Goal: Check status: Check status

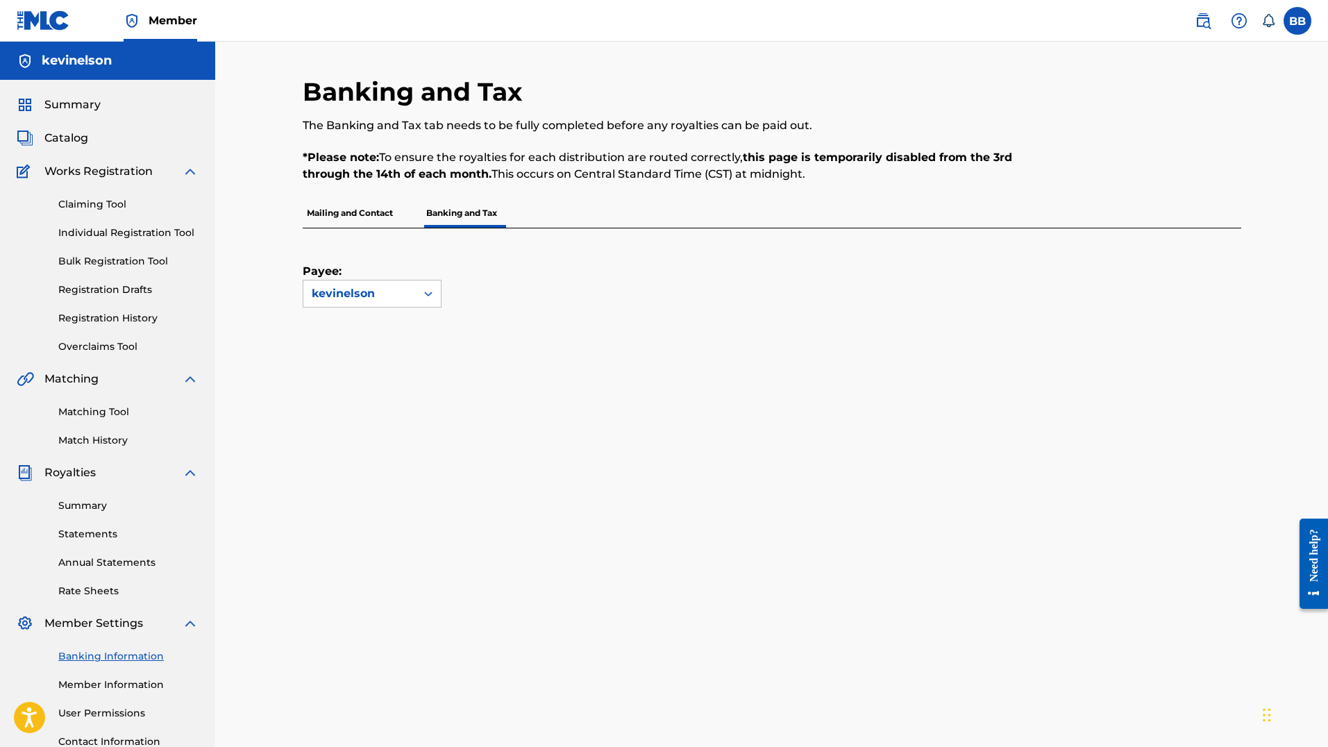
click at [392, 209] on p "Mailing and Contact" at bounding box center [350, 213] width 94 height 29
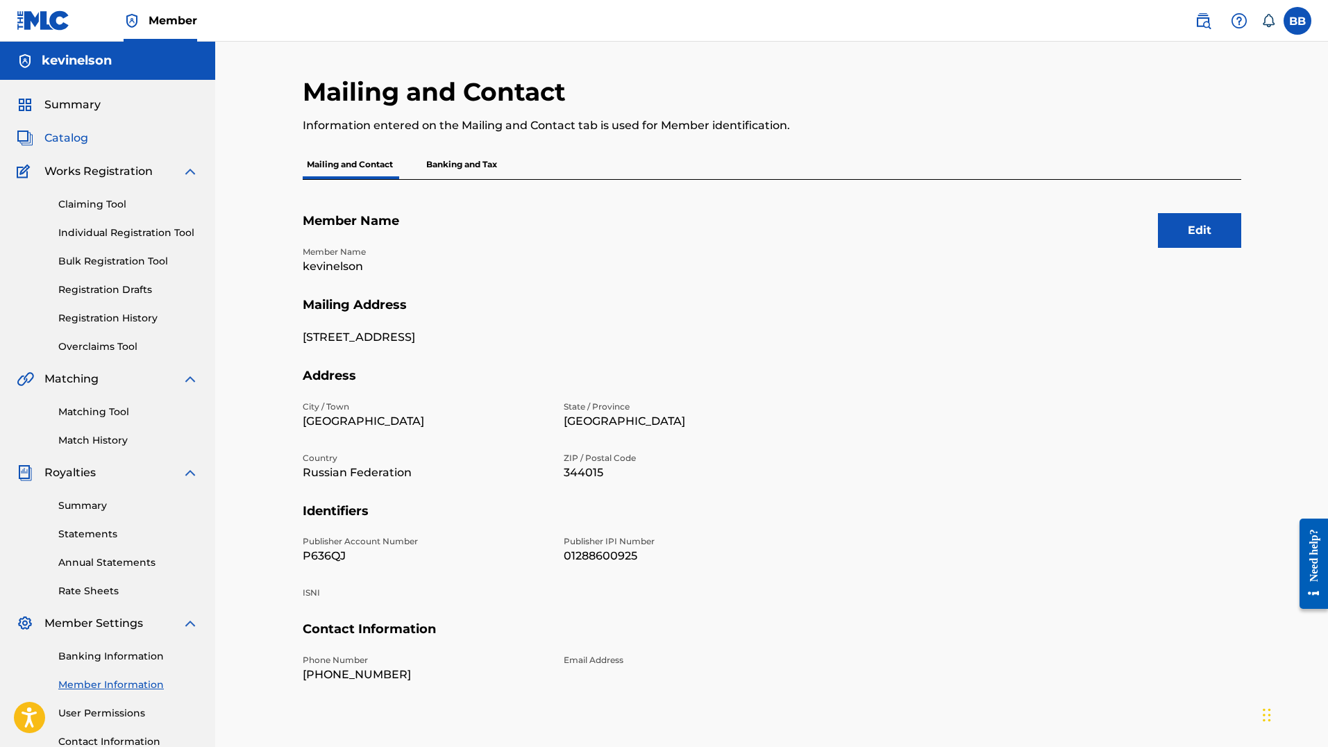
click at [81, 144] on span "Catalog" at bounding box center [66, 138] width 44 height 17
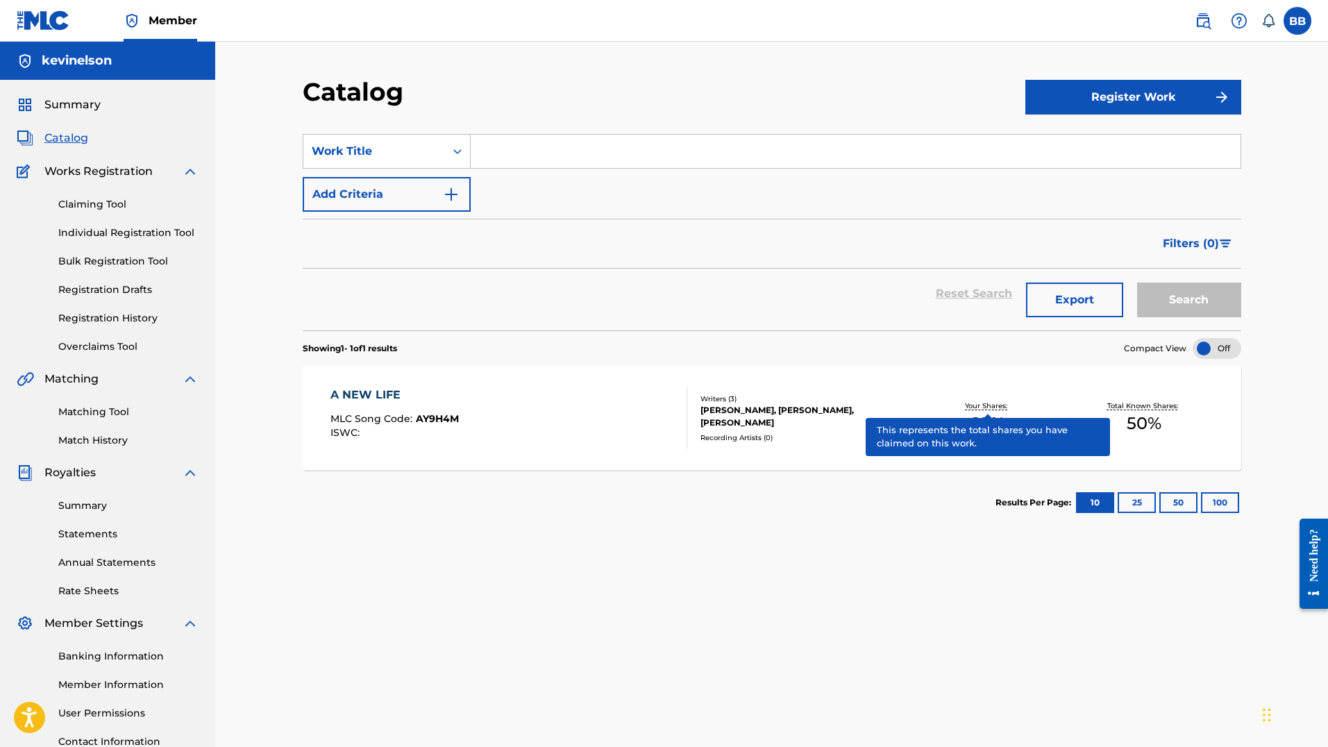
click at [991, 401] on p "Your Shares:" at bounding box center [988, 406] width 46 height 10
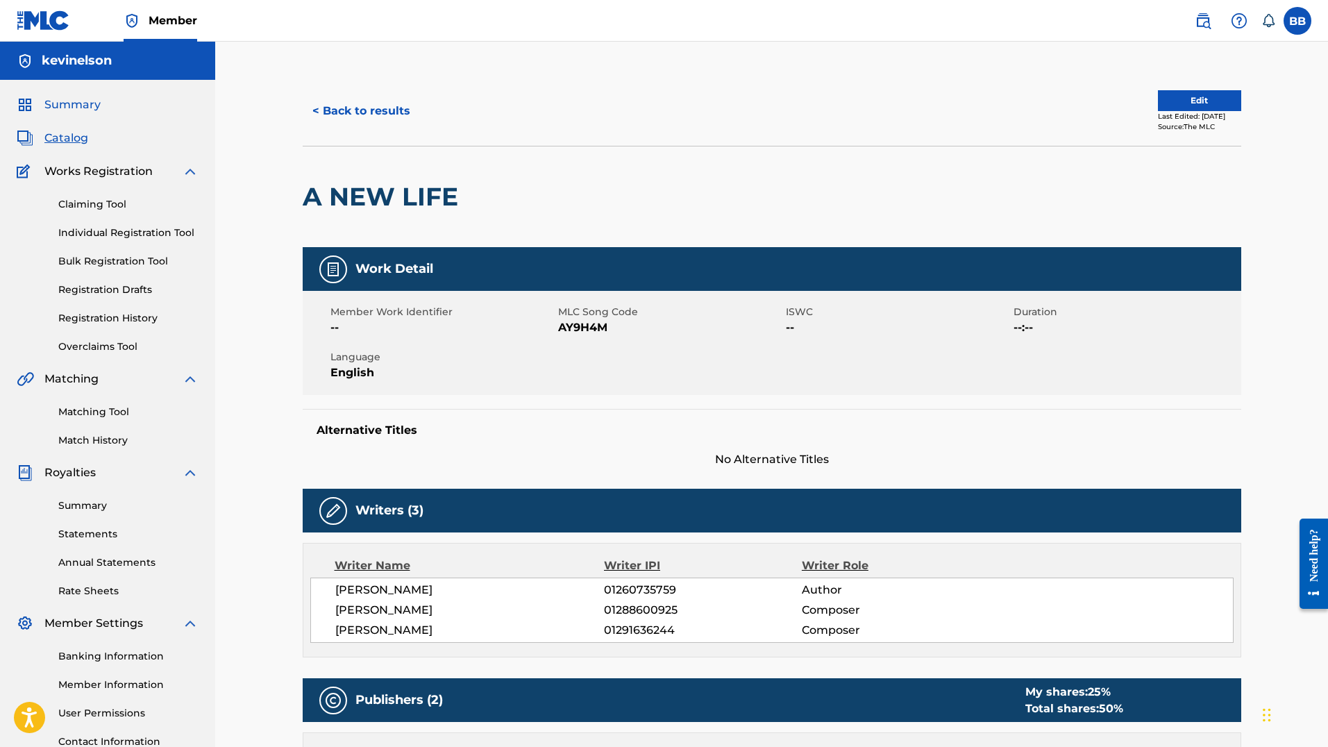
click at [81, 103] on span "Summary" at bounding box center [72, 104] width 56 height 17
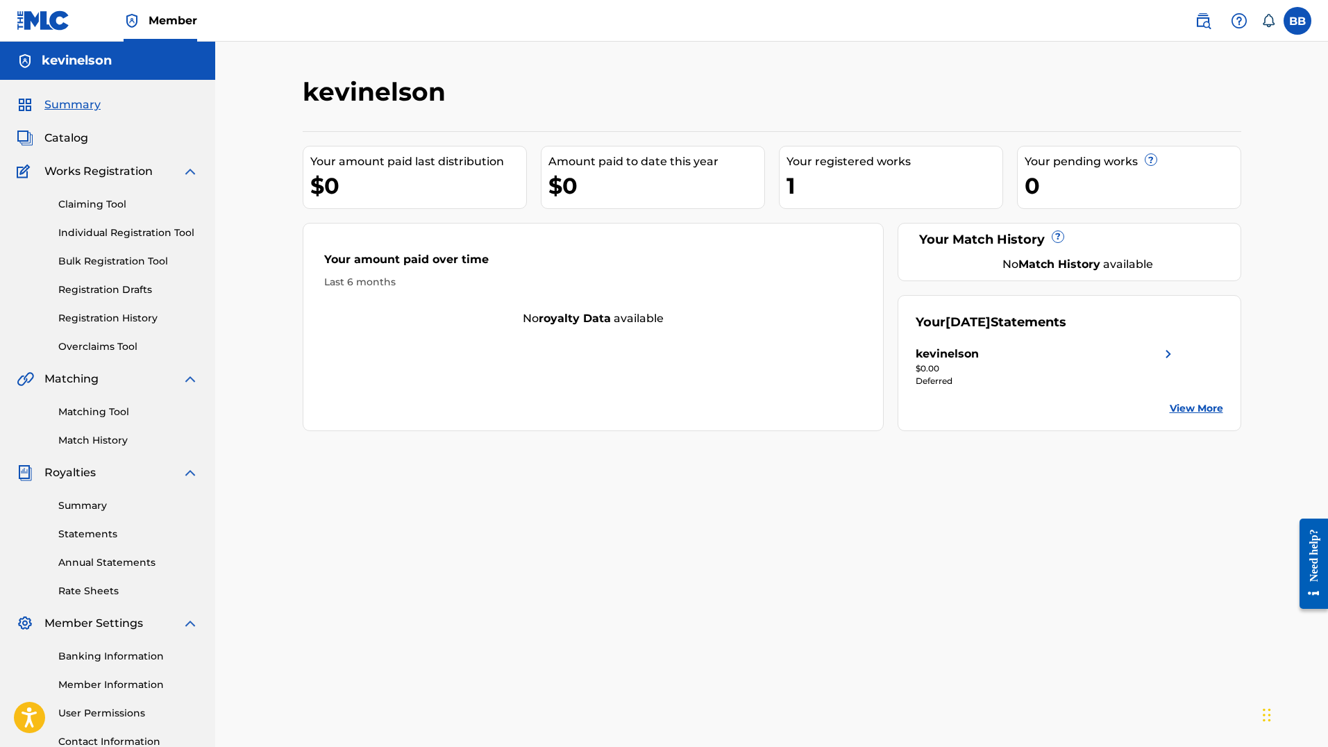
click at [1193, 423] on div "Your September 2025 Statements kevinelson $0.00 Deferred View More" at bounding box center [1070, 363] width 344 height 136
click at [1110, 362] on div "$0.00" at bounding box center [1046, 368] width 261 height 12
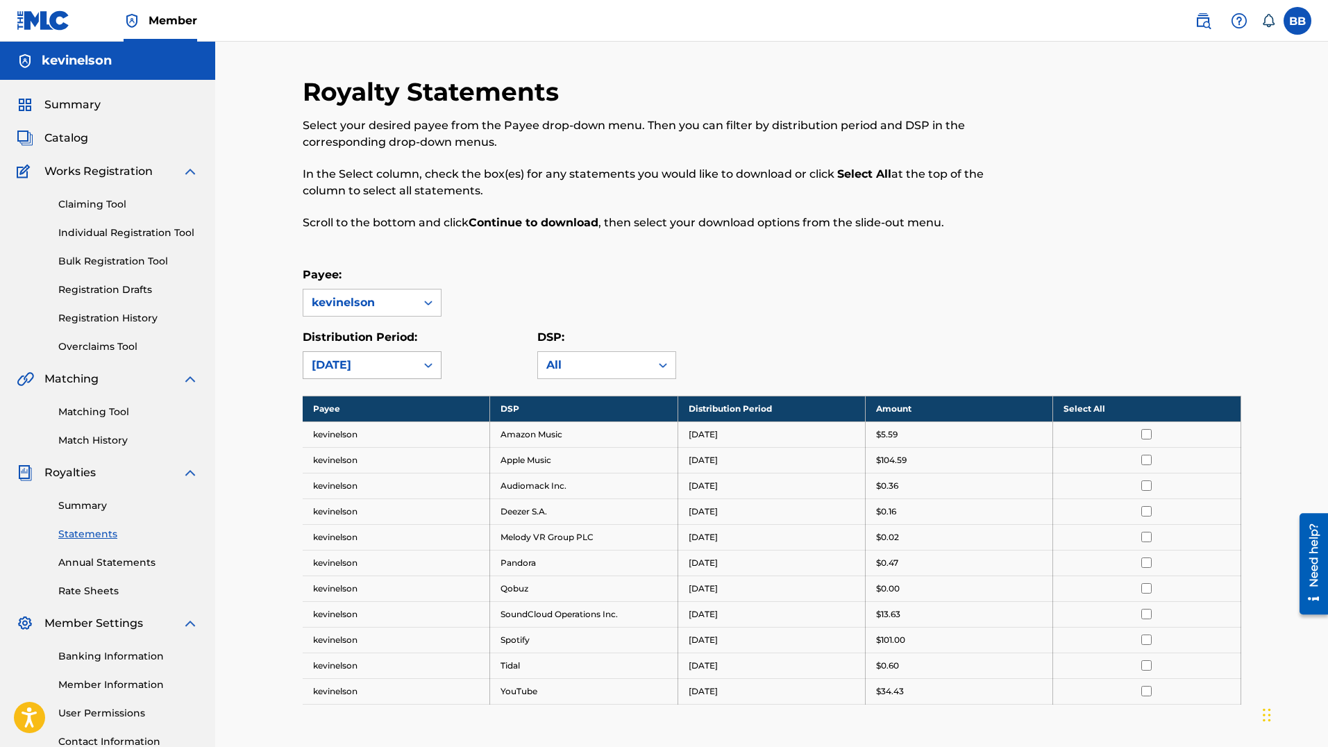
click at [377, 364] on div "September 2025" at bounding box center [360, 365] width 96 height 17
click at [369, 427] on div "April 2025" at bounding box center [371, 425] width 137 height 35
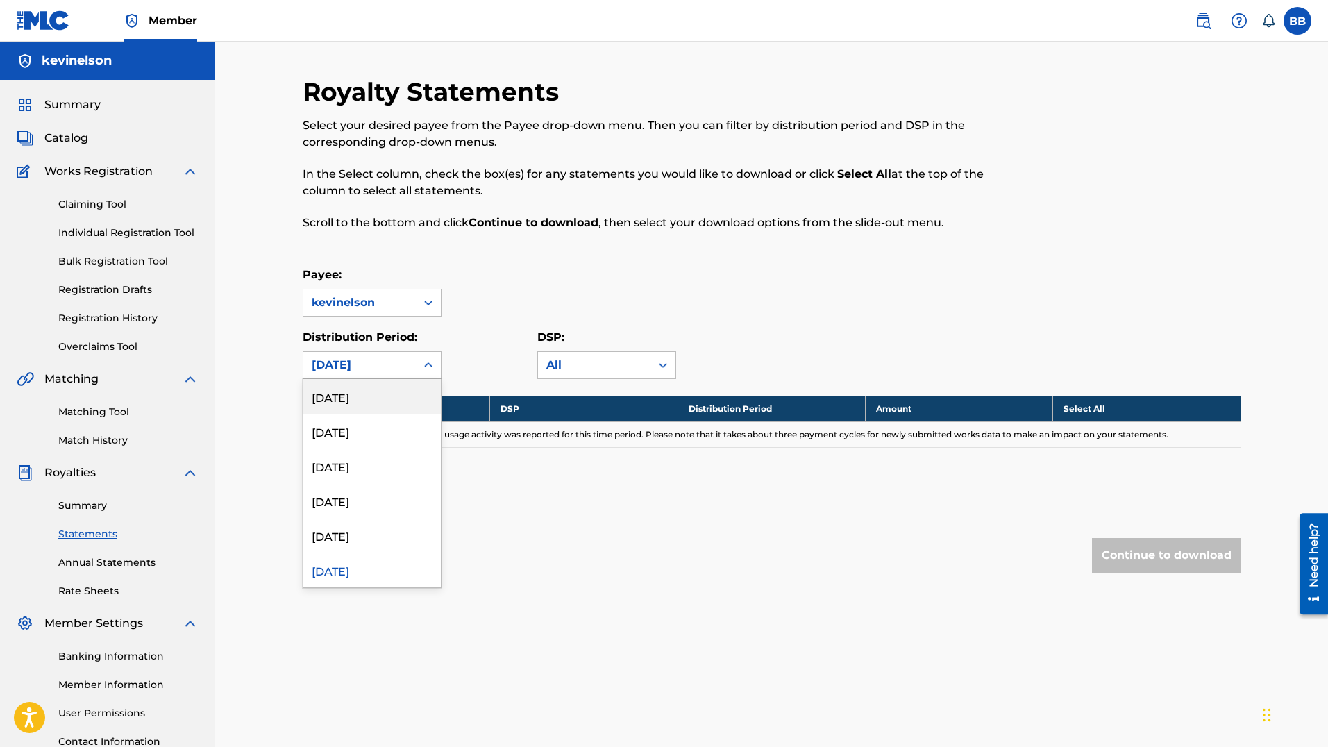
click at [360, 371] on div "April 2025" at bounding box center [360, 365] width 96 height 17
click at [363, 420] on div "August 2025" at bounding box center [371, 431] width 137 height 35
click at [373, 430] on td "No statement is available as no usage activity was reported for this time perio…" at bounding box center [772, 434] width 938 height 26
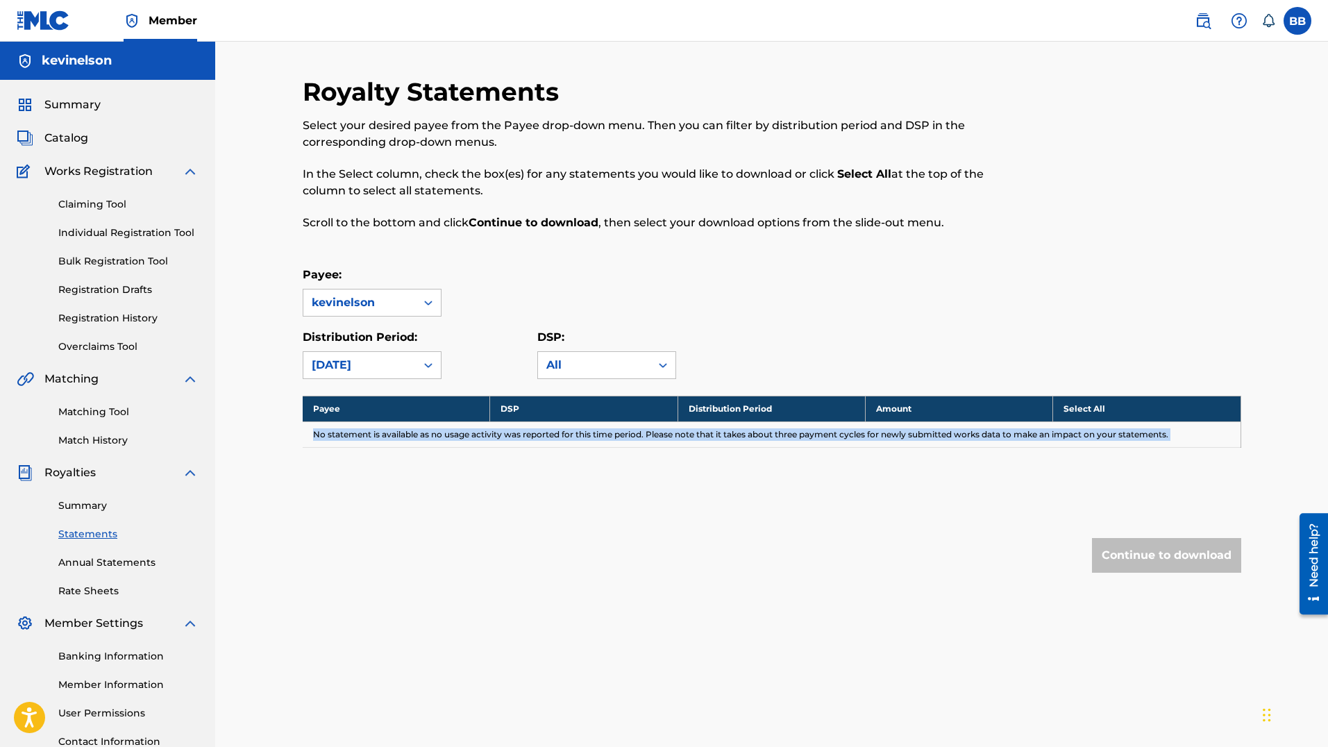
click at [373, 430] on td "No statement is available as no usage activity was reported for this time perio…" at bounding box center [772, 434] width 938 height 26
copy td "No statement is available as no usage activity was reported for this time perio…"
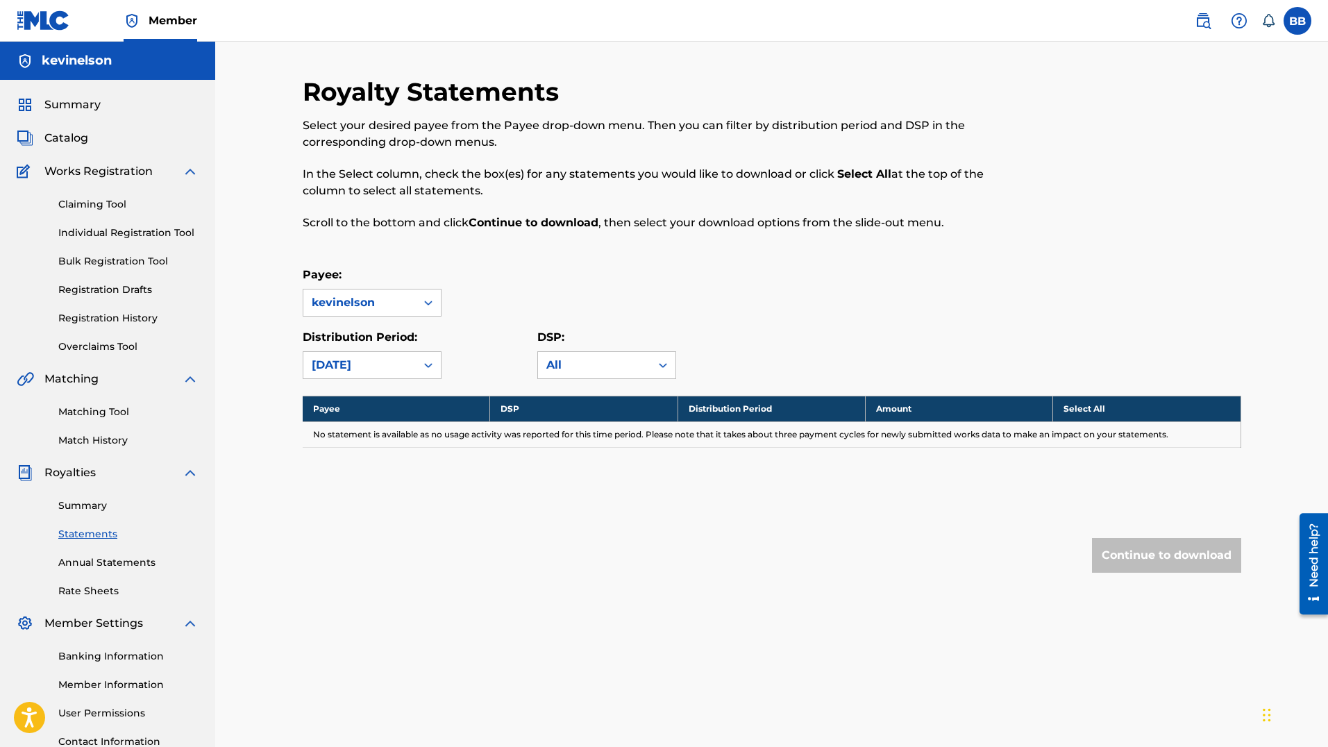
click at [606, 214] on div "Select your desired payee from the Payee drop-down menu. Then you can filter by…" at bounding box center [664, 174] width 723 height 114
click at [404, 351] on div "Distribution Period: August 2025" at bounding box center [372, 354] width 139 height 50
click at [397, 365] on div "August 2025" at bounding box center [360, 365] width 96 height 17
click at [396, 405] on div "September 2025" at bounding box center [371, 396] width 137 height 35
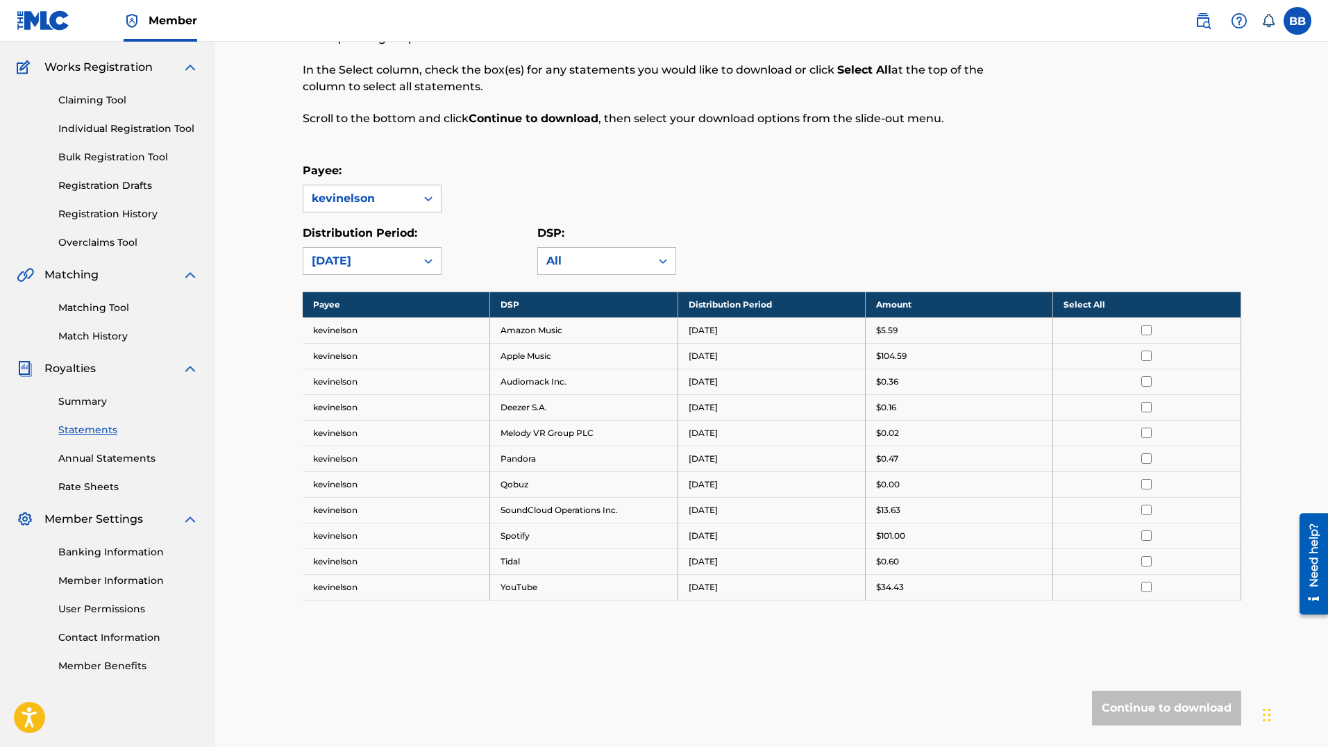
scroll to position [0, 0]
